Goal: Obtain resource: Download file/media

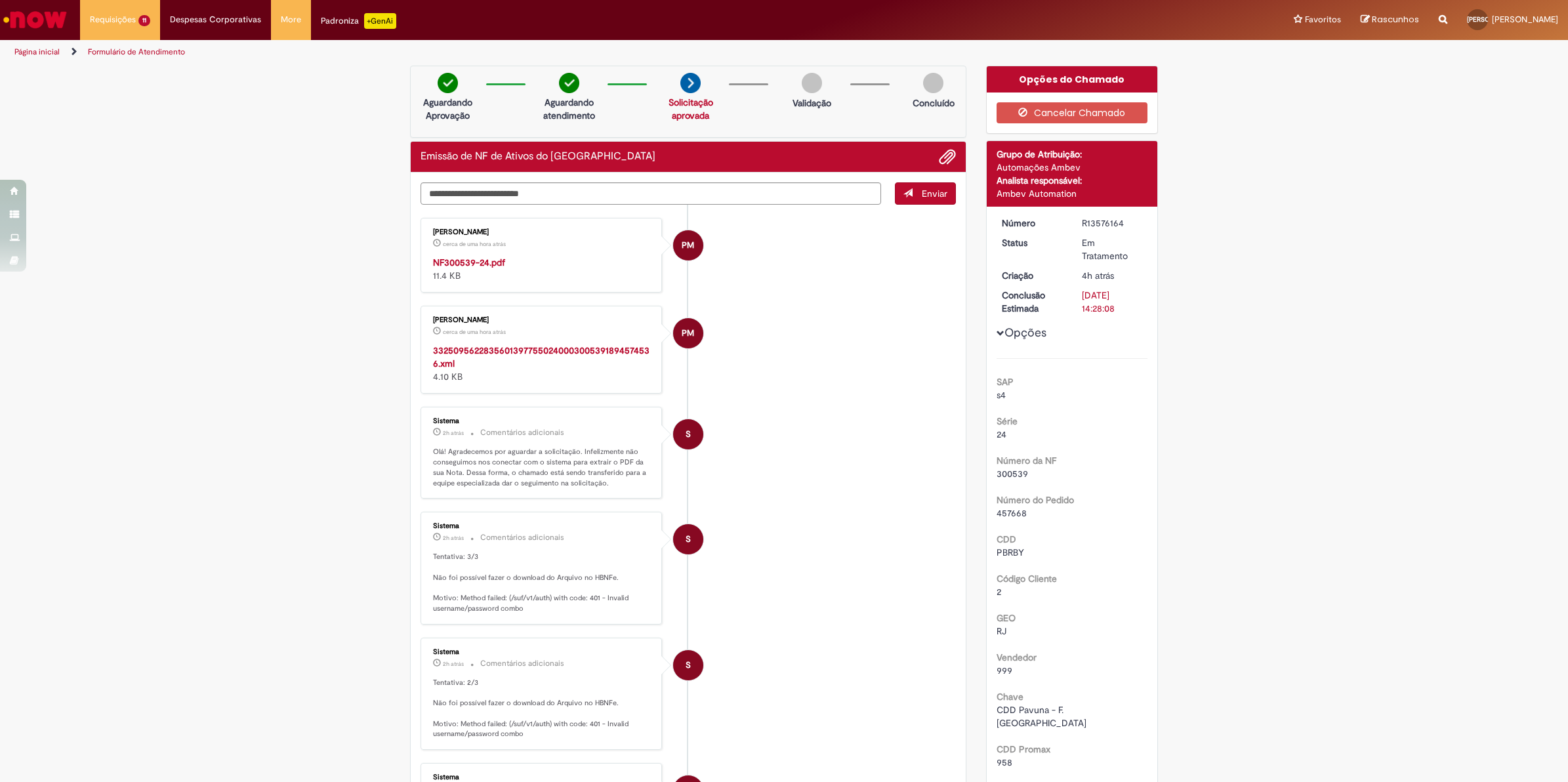
click at [469, 260] on strong "NF300539-24.pdf" at bounding box center [469, 262] width 72 height 12
click at [1008, 473] on span "300539" at bounding box center [1013, 474] width 32 height 12
copy span "300539"
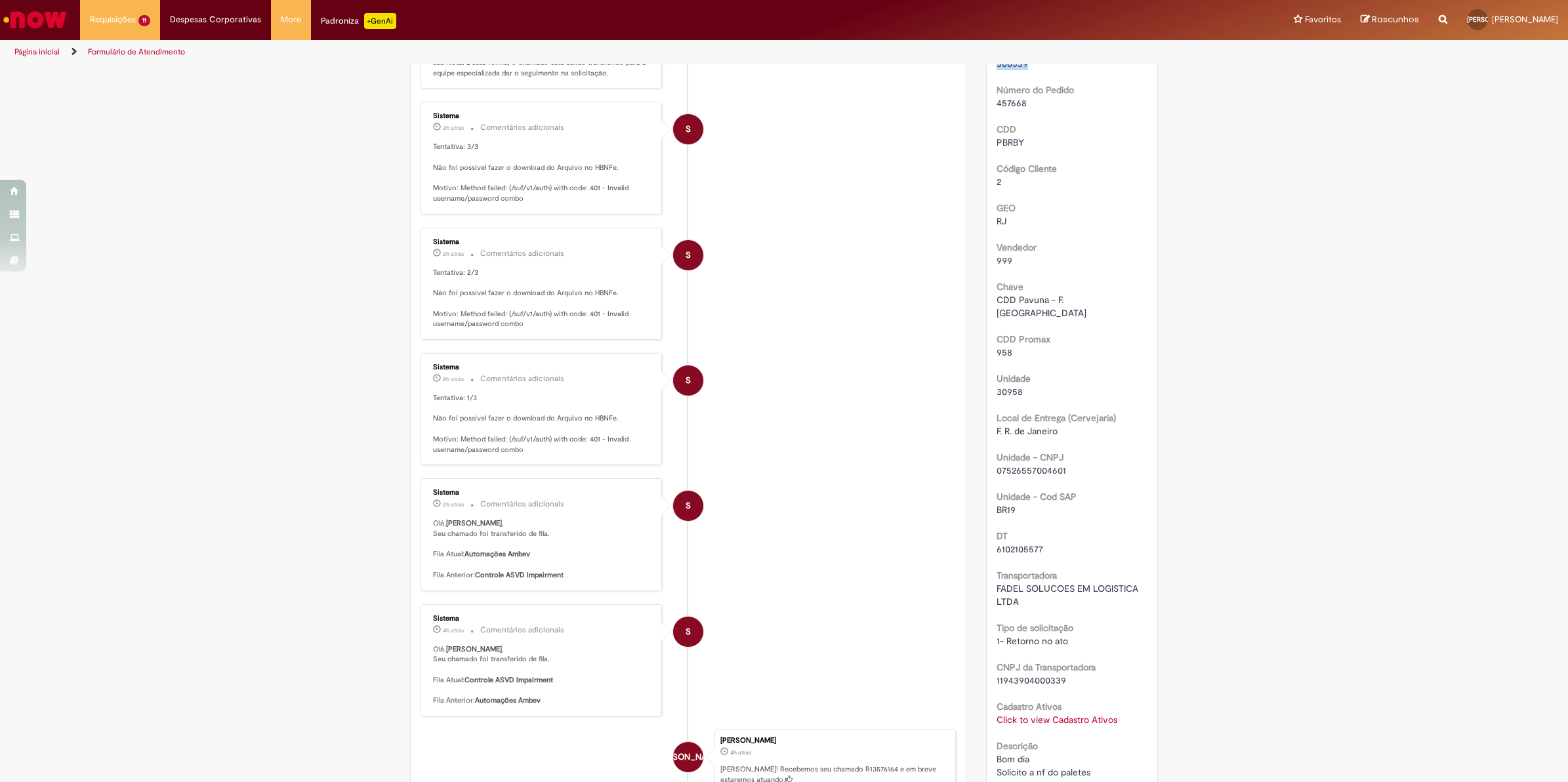
scroll to position [492, 0]
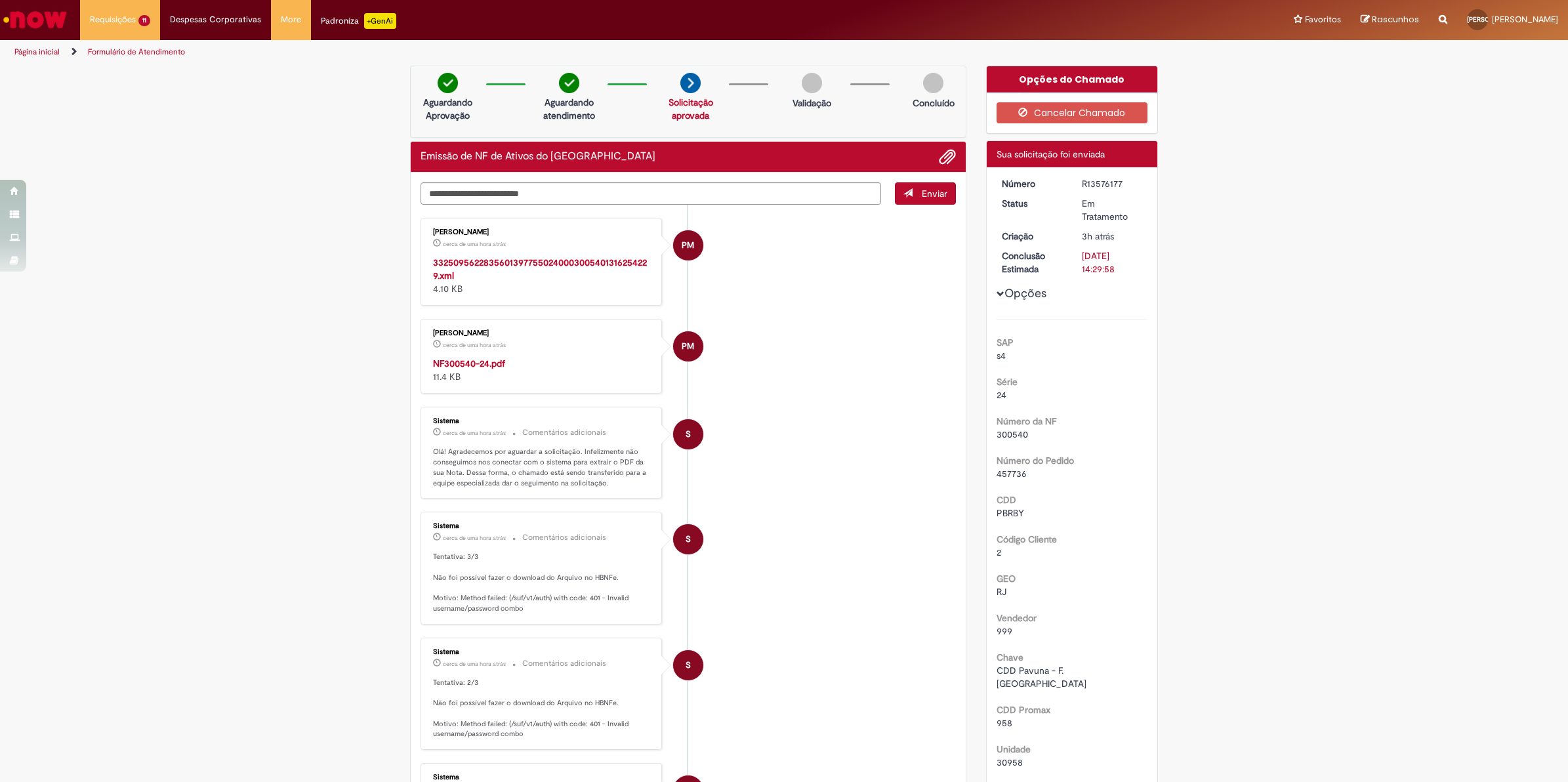
click at [438, 363] on strong "NF300540-24.pdf" at bounding box center [469, 363] width 72 height 12
click at [1013, 432] on span "300540" at bounding box center [1013, 434] width 32 height 12
copy span "300540"
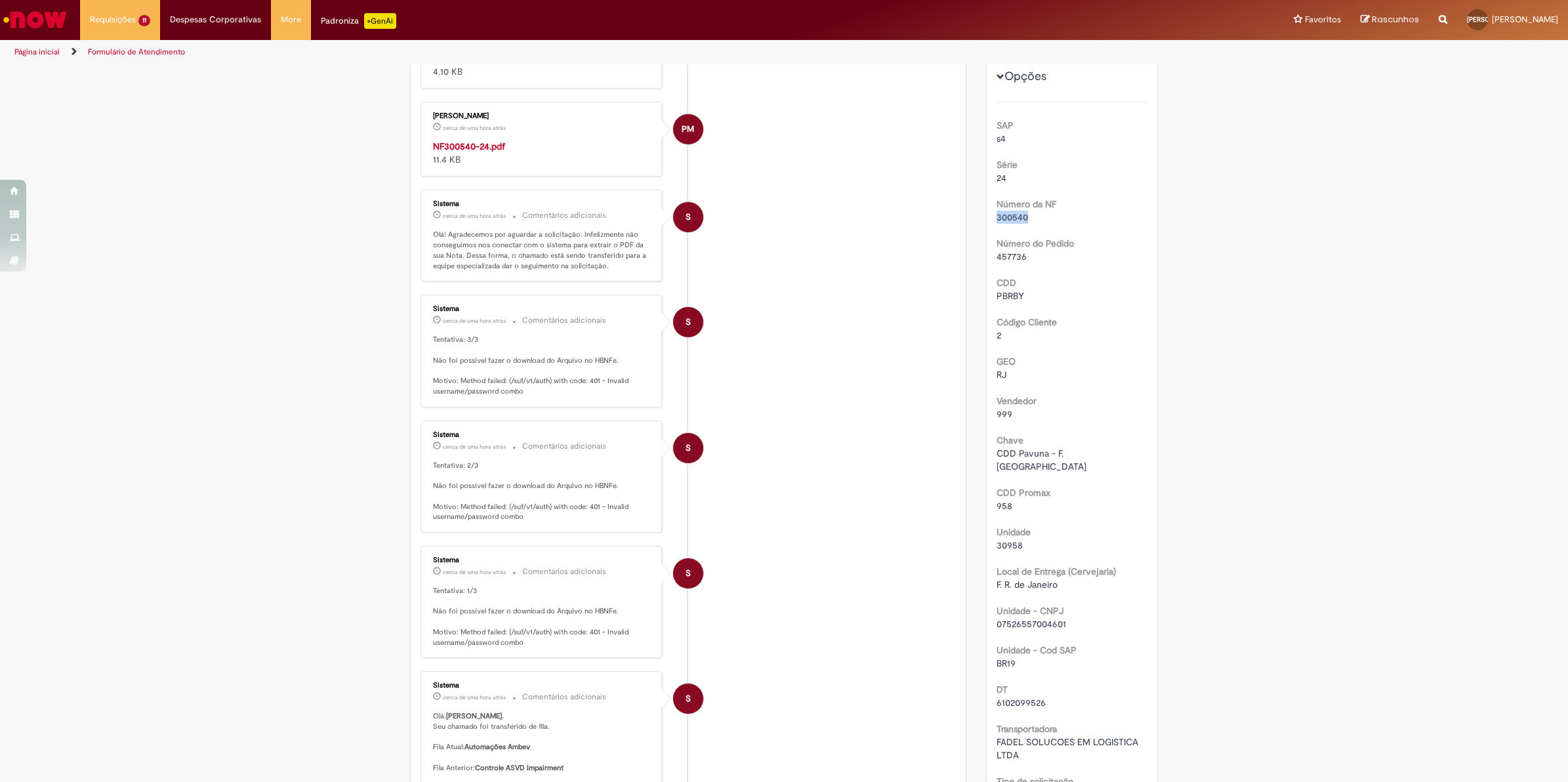
scroll to position [246, 0]
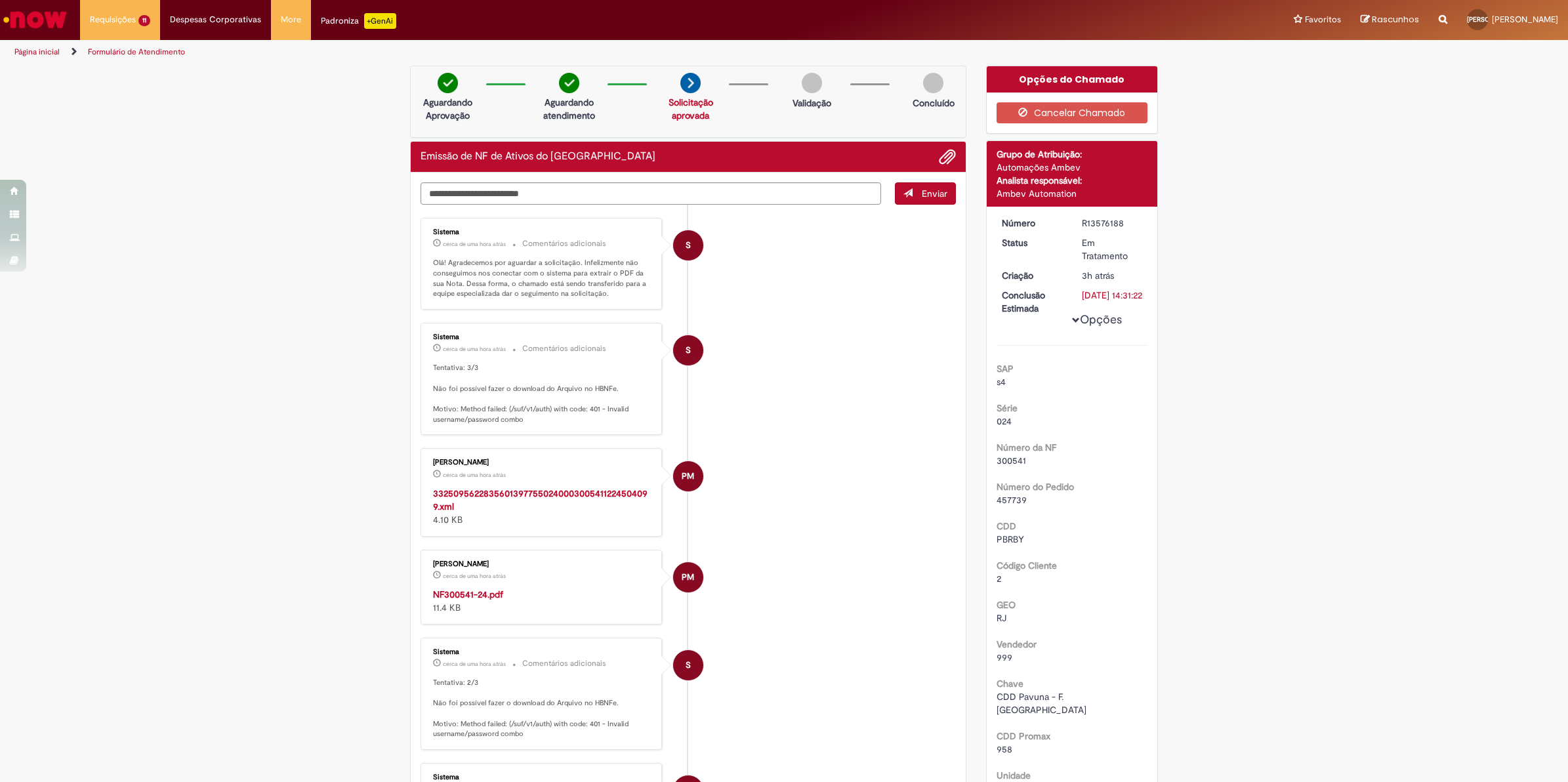
click at [578, 599] on div "NF300541-24.pdf 11.4 KB" at bounding box center [542, 601] width 218 height 26
click at [477, 589] on strong "NF300541-24.pdf" at bounding box center [468, 594] width 71 height 12
click at [1001, 466] on span "300541" at bounding box center [1012, 460] width 30 height 12
copy span "300541"
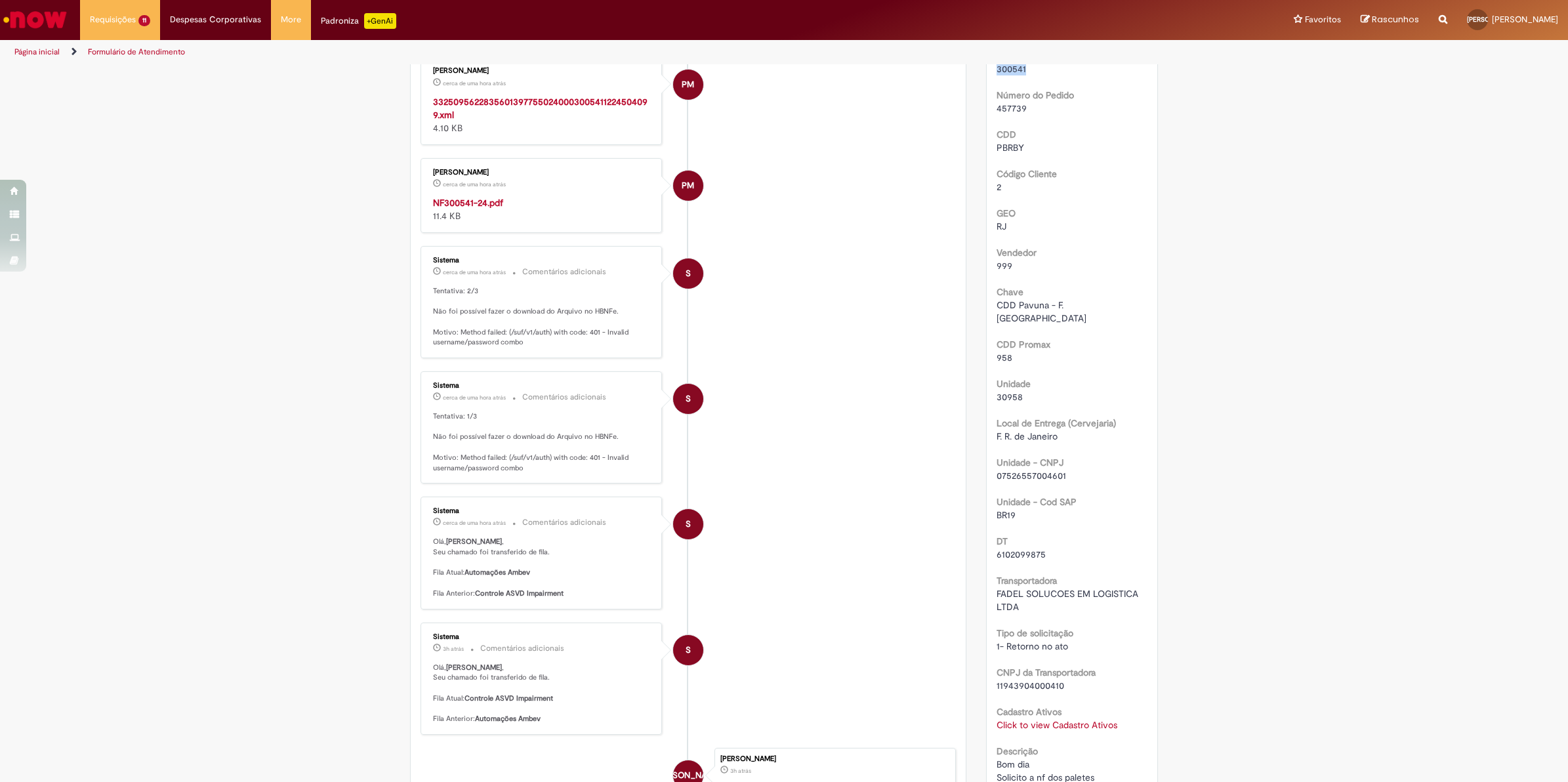
scroll to position [410, 0]
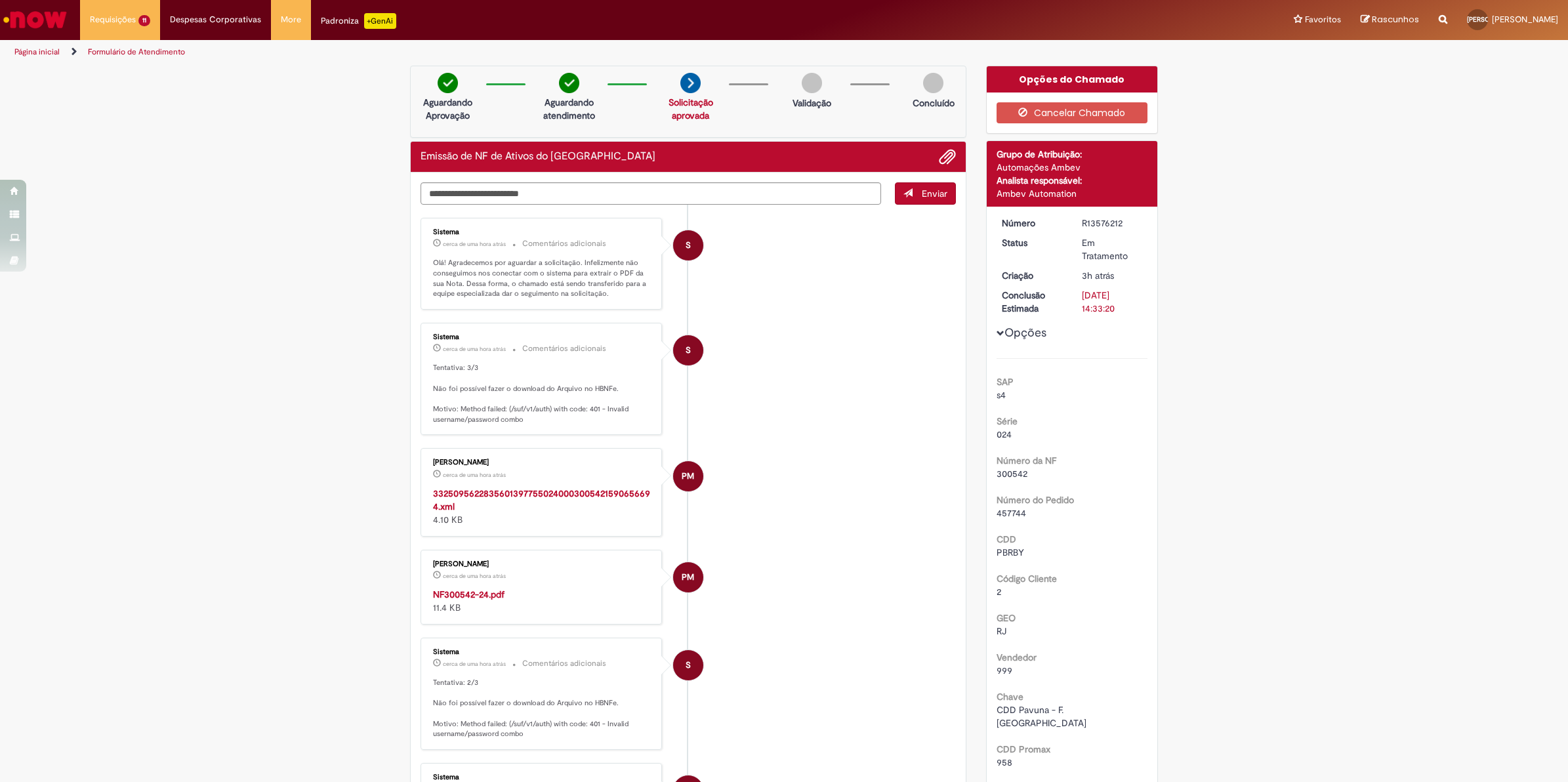
click at [488, 589] on strong "NF300542-24.pdf" at bounding box center [468, 594] width 72 height 12
click at [999, 470] on span "300542" at bounding box center [1012, 474] width 31 height 12
copy span "300542"
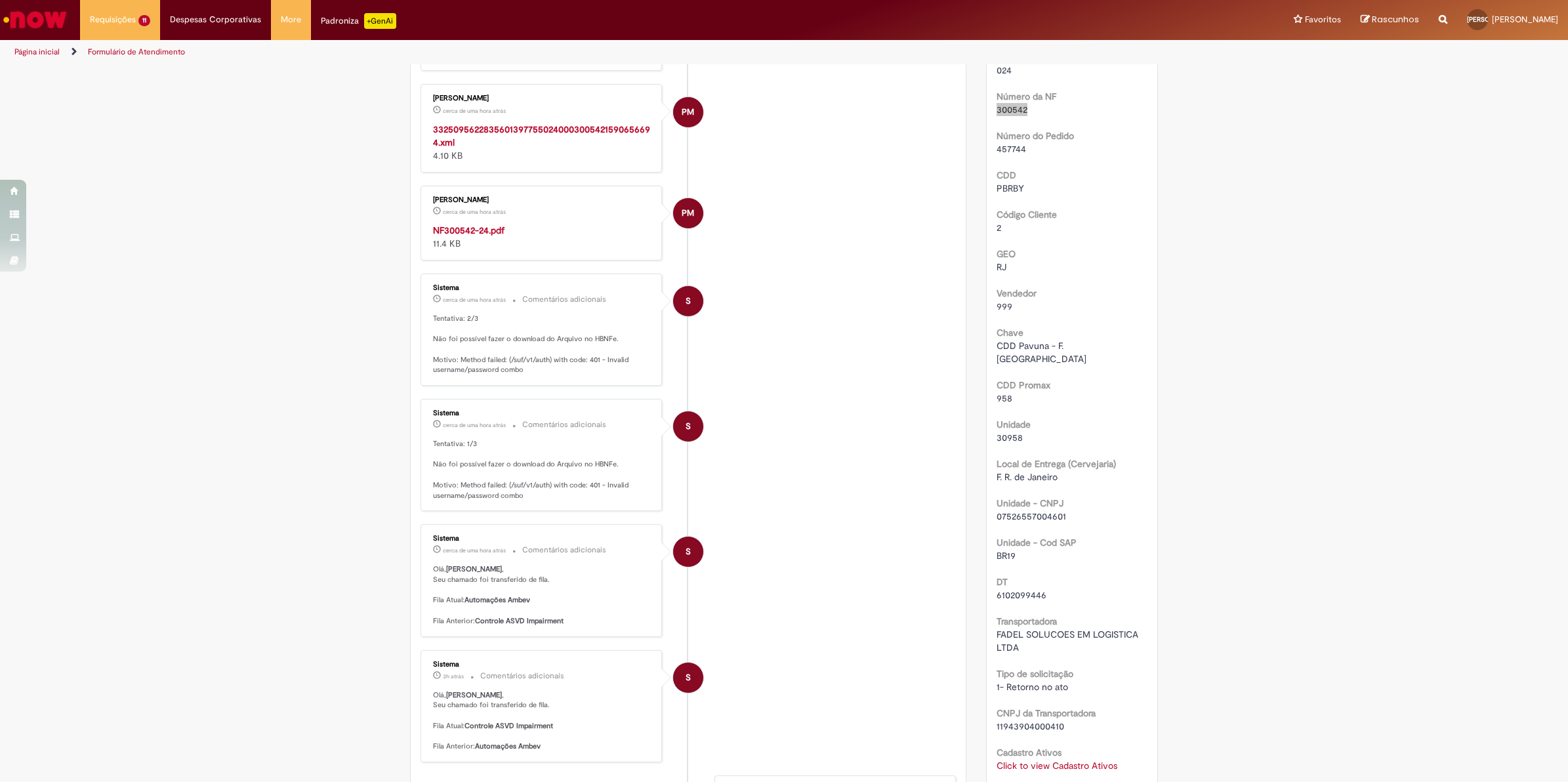
scroll to position [410, 0]
